Goal: Transaction & Acquisition: Purchase product/service

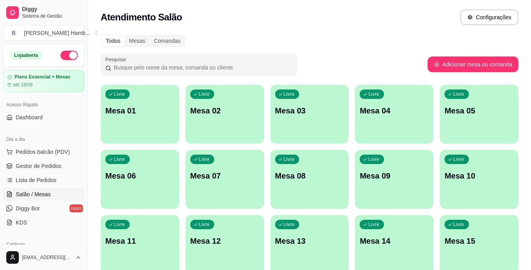
click at [221, 196] on div "Livre Mesa 07" at bounding box center [224, 174] width 79 height 49
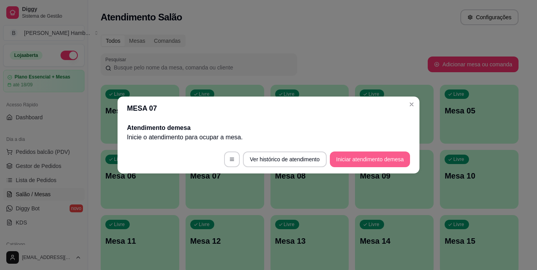
click at [384, 156] on button "Iniciar atendimento de mesa" at bounding box center [370, 160] width 80 height 16
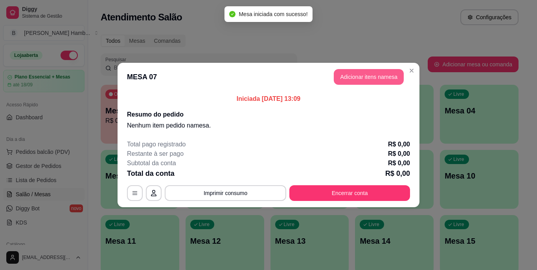
click at [354, 75] on button "Adicionar itens na mesa" at bounding box center [368, 77] width 70 height 16
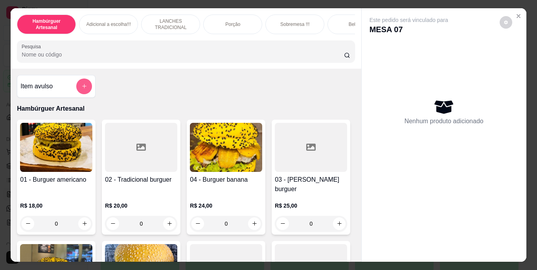
click at [81, 87] on icon "add-separate-item" at bounding box center [84, 86] width 6 height 6
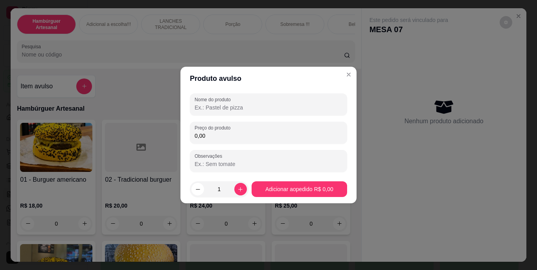
click at [237, 104] on input "Nome do produto" at bounding box center [268, 108] width 148 height 8
type input "t"
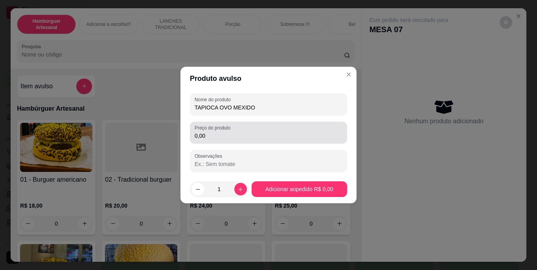
type input "TAPIOCA OVO MEXIDO"
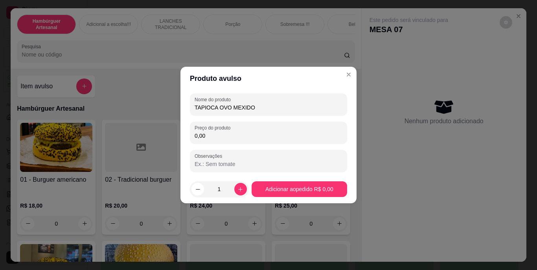
click at [256, 137] on input "0,00" at bounding box center [268, 136] width 148 height 8
type input "12,00"
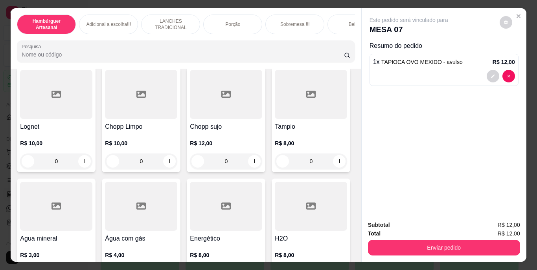
scroll to position [2121, 0]
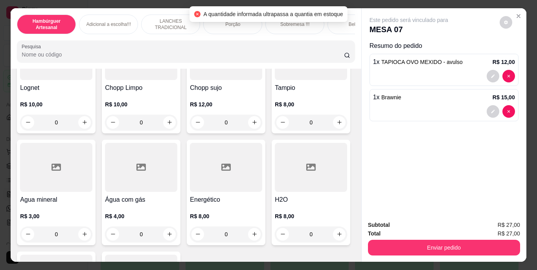
type input "0"
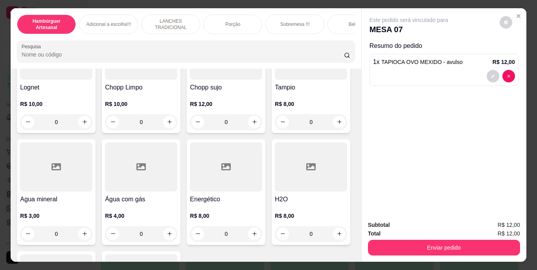
type input "1"
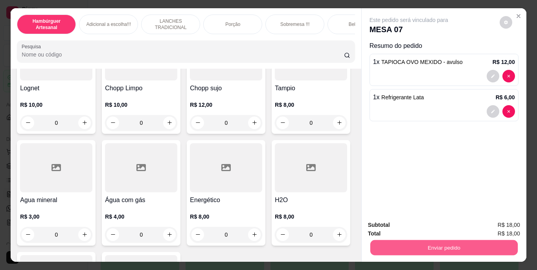
click at [404, 247] on button "Enviar pedido" at bounding box center [443, 247] width 147 height 15
click at [392, 225] on button "Não registrar e enviar pedido" at bounding box center [417, 225] width 79 height 15
